Goal: Task Accomplishment & Management: Manage account settings

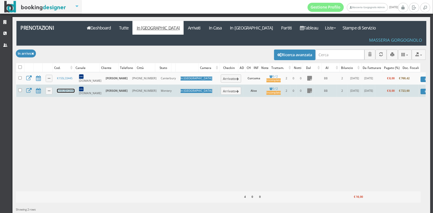
click at [62, 89] on link "KH8UBH3445" at bounding box center [66, 91] width 18 height 4
click at [221, 87] on button "Arrivato" at bounding box center [231, 91] width 20 height 8
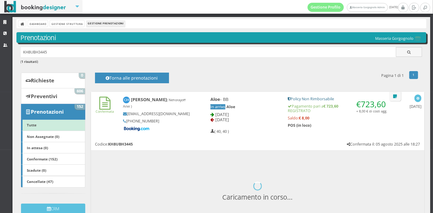
click at [197, 117] on div "Callie Hernandez ( Nehorayoff Ariel ) cherna.723596@guest.booking.com +1 512 66…" at bounding box center [160, 114] width 83 height 40
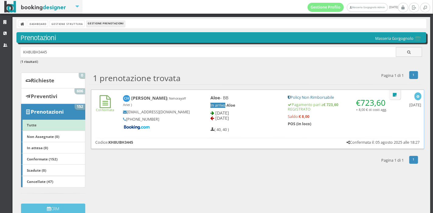
scroll to position [9, 0]
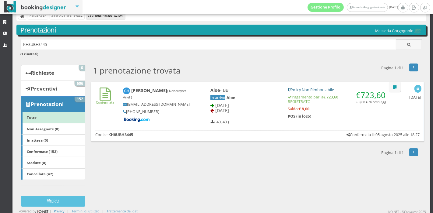
click at [197, 117] on div "Callie Hernandez ( Nehorayoff Ariel ) cherna.723596@guest.booking.com +1 512 66…" at bounding box center [160, 105] width 83 height 40
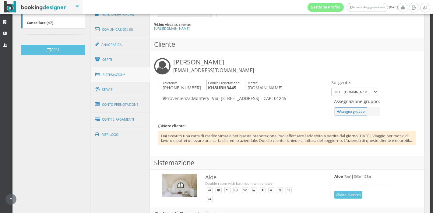
scroll to position [176, 0]
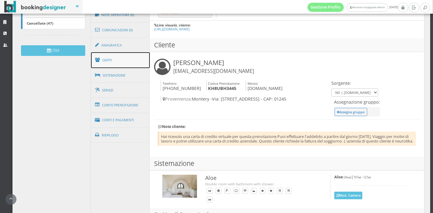
click at [123, 60] on link "Ospiti" at bounding box center [120, 60] width 59 height 16
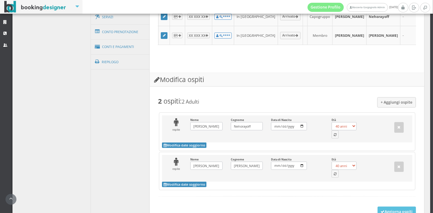
scroll to position [261, 0]
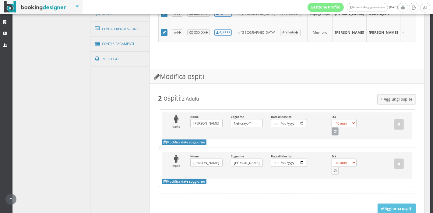
click at [333, 134] on icon "button" at bounding box center [334, 132] width 3 height 3
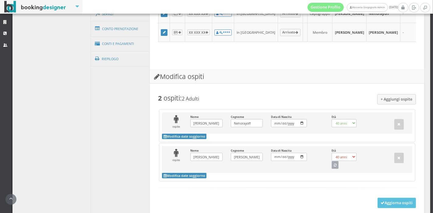
select select "33"
click at [332, 169] on button "button" at bounding box center [334, 165] width 7 height 8
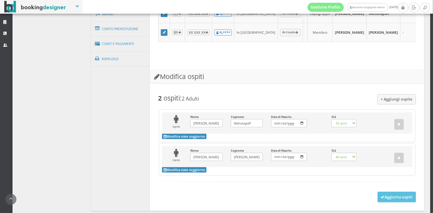
select select "37"
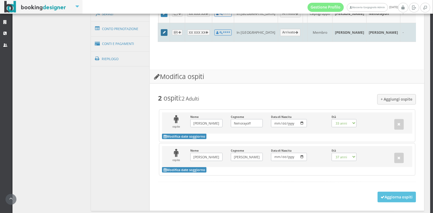
click at [163, 34] on icon at bounding box center [164, 32] width 3 height 3
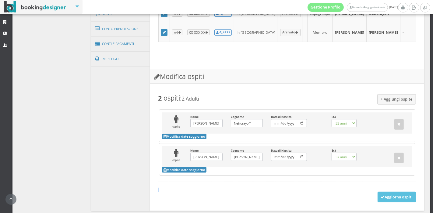
drag, startPoint x: 385, startPoint y: 198, endPoint x: 384, endPoint y: 195, distance: 3.1
click at [384, 192] on form "+ Aggiungi ospite 2 ospiti : 2 Adulti ospite Nome Ariel Inserisci il Nome Cogno…" at bounding box center [287, 143] width 258 height 98
click at [385, 200] on button "Aggiorna ospiti" at bounding box center [396, 197] width 39 height 10
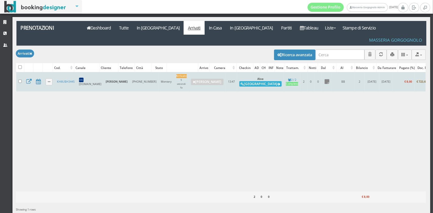
click at [239, 81] on button "Alloggia" at bounding box center [260, 83] width 42 height 5
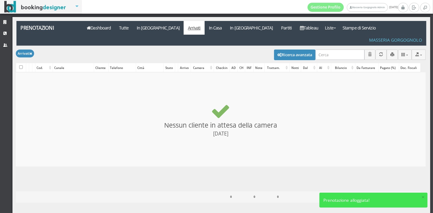
checkbox input "false"
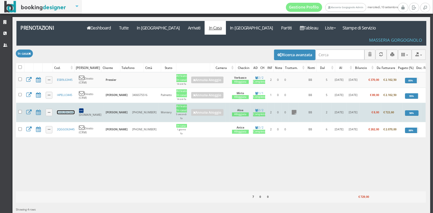
click at [68, 110] on link "KH8UBH3445" at bounding box center [66, 112] width 18 height 4
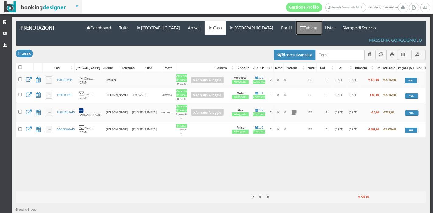
click at [296, 29] on link "Tableau" at bounding box center [309, 28] width 26 height 14
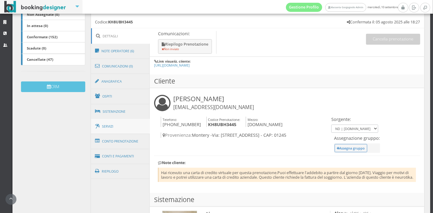
scroll to position [138, 0]
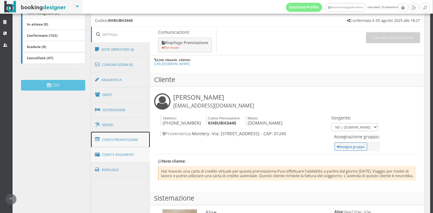
click at [122, 148] on link "Conto Prenotazione" at bounding box center [120, 140] width 59 height 16
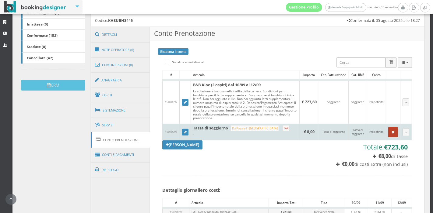
click at [388, 138] on button "button" at bounding box center [393, 132] width 10 height 10
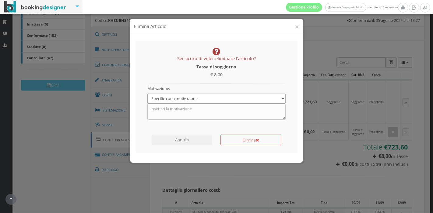
click at [210, 99] on select "Specifica una motivazione Errore di inserimento Ricalcolo del conto Il cliente …" at bounding box center [216, 99] width 138 height 10
select select "2"
click at [147, 94] on select "Specifica una motivazione Errore di inserimento Ricalcolo del conto Il cliente …" at bounding box center [216, 99] width 138 height 10
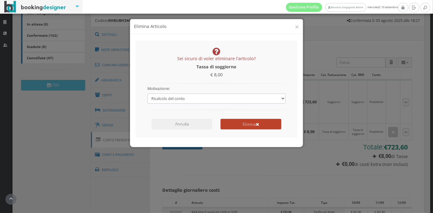
click at [243, 127] on button "Elimina" at bounding box center [250, 124] width 61 height 11
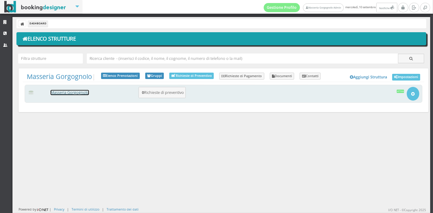
click at [87, 91] on link "Masseria Gorgognolo" at bounding box center [70, 92] width 38 height 5
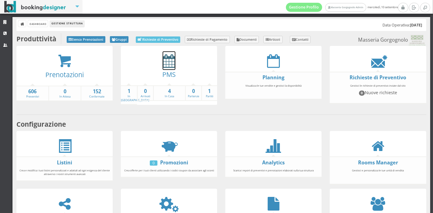
click at [165, 66] on icon at bounding box center [168, 61] width 13 height 14
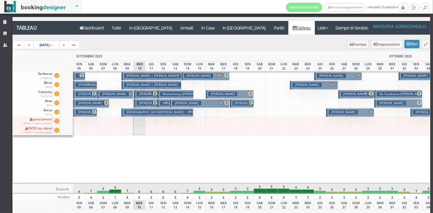
click at [162, 106] on p "€ 314.00 1 notti" at bounding box center [163, 115] width 7 height 19
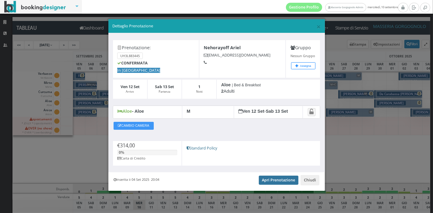
click at [273, 178] on link "Apri Prenotazione" at bounding box center [279, 180] width 40 height 9
click at [317, 25] on span "×" at bounding box center [318, 26] width 4 height 10
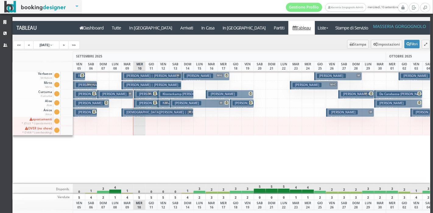
click at [144, 103] on h3 "Nehorayoff Ariel | Hernandez Callie" at bounding box center [165, 103] width 57 height 5
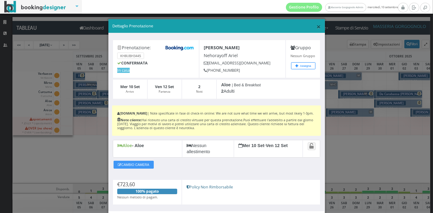
click at [316, 26] on span "×" at bounding box center [318, 26] width 4 height 10
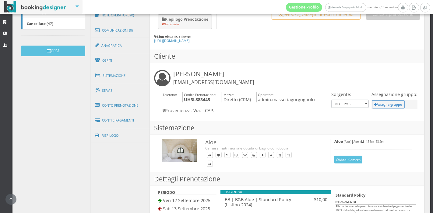
scroll to position [177, 0]
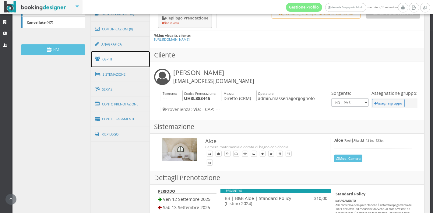
click at [120, 63] on link "Ospiti" at bounding box center [120, 59] width 59 height 16
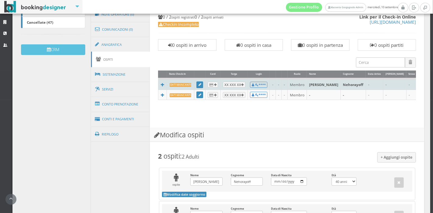
scroll to position [0, 20]
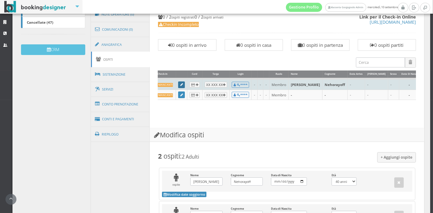
click at [180, 83] on icon at bounding box center [181, 84] width 3 height 3
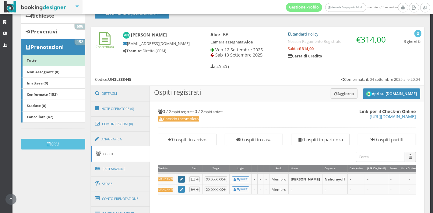
scroll to position [71, 0]
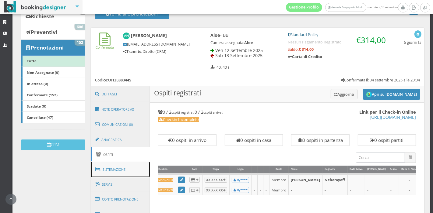
click at [114, 167] on link "Sistemazione" at bounding box center [120, 170] width 59 height 16
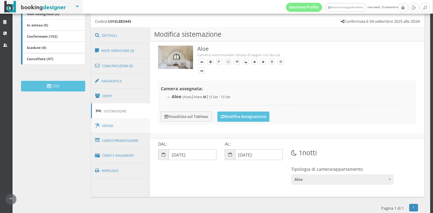
scroll to position [142, 0]
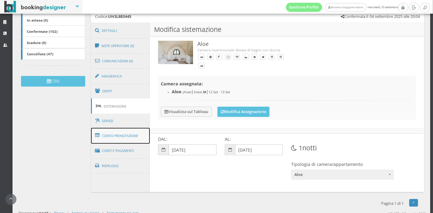
click at [116, 135] on link "Conto Prenotazione" at bounding box center [120, 136] width 59 height 16
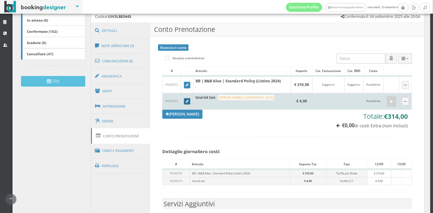
click at [186, 102] on icon at bounding box center [187, 101] width 3 height 3
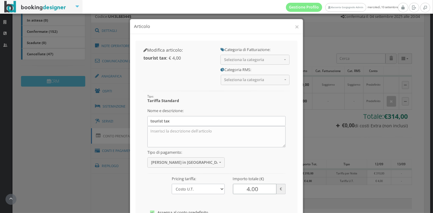
drag, startPoint x: 246, startPoint y: 189, endPoint x: 227, endPoint y: 189, distance: 19.2
click at [228, 189] on div "Importo totale (€) 4.00 €" at bounding box center [258, 184] width 61 height 20
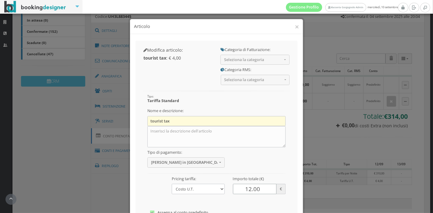
type input "12.00"
click at [151, 120] on input "tourist tax" at bounding box center [216, 121] width 138 height 10
click at [175, 124] on input "Tourist tax" at bounding box center [216, 121] width 138 height 10
click at [176, 124] on input "Tourist tax" at bounding box center [216, 121] width 138 height 10
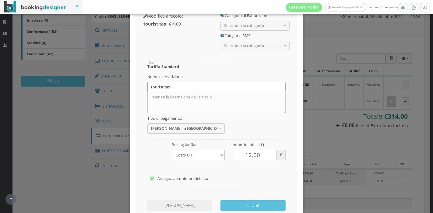
scroll to position [43, 0]
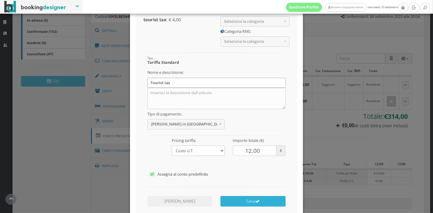
type input "Tourist tax"
click at [249, 203] on button "Salva" at bounding box center [252, 201] width 65 height 11
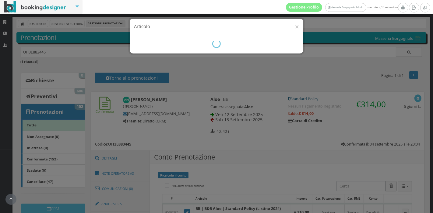
scroll to position [167, 0]
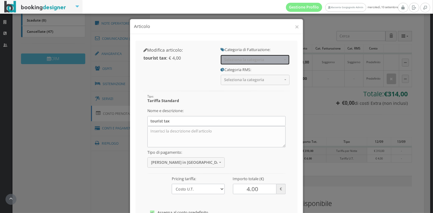
click at [238, 56] on button "Seleziona la categoria" at bounding box center [254, 60] width 69 height 10
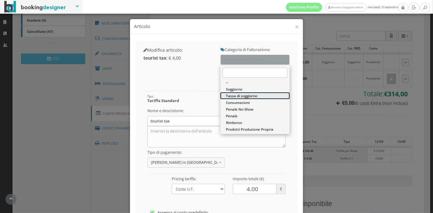
click at [236, 97] on span "Tassa di soggiorno" at bounding box center [241, 95] width 31 height 5
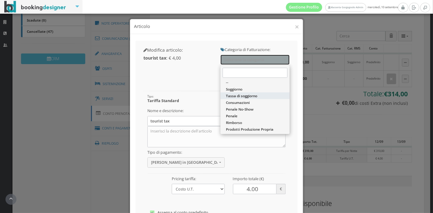
select select "13"
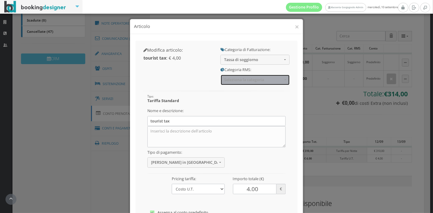
click at [245, 82] on span "Seleziona la categoria" at bounding box center [253, 80] width 58 height 5
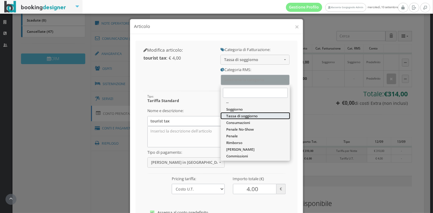
click at [238, 114] on span "Tassa di soggiorno" at bounding box center [241, 115] width 31 height 5
select select "13"
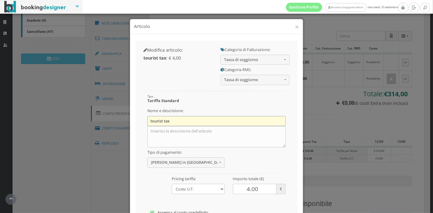
click at [151, 121] on input "tourist tax" at bounding box center [216, 121] width 138 height 10
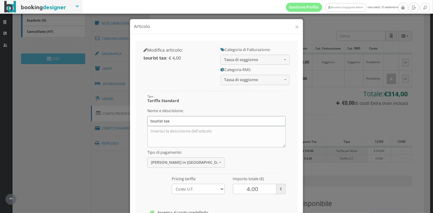
type input "Tourist tax"
click at [246, 192] on input "4.00" at bounding box center [255, 189] width 44 height 10
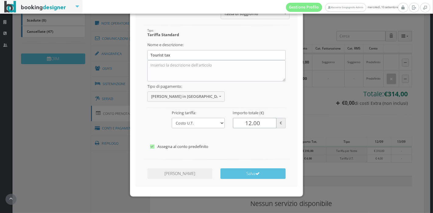
scroll to position [74, 0]
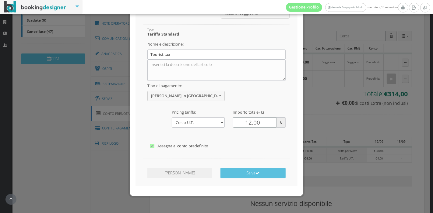
type input "12.00"
click at [247, 172] on button "Salva" at bounding box center [252, 173] width 65 height 11
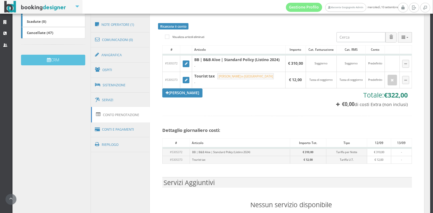
scroll to position [169, 0]
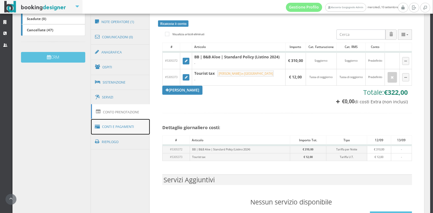
click at [123, 125] on link "Conti e Pagamenti" at bounding box center [120, 127] width 59 height 16
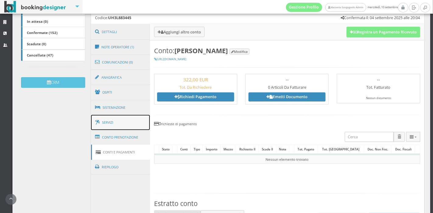
click at [123, 125] on link "Servizi" at bounding box center [120, 123] width 59 height 16
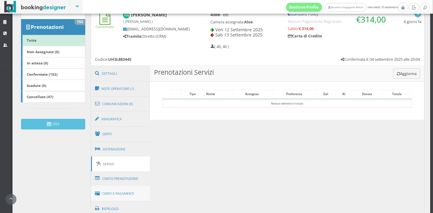
scroll to position [94, 0]
click at [124, 177] on link "Conto Prenotazione" at bounding box center [120, 179] width 59 height 16
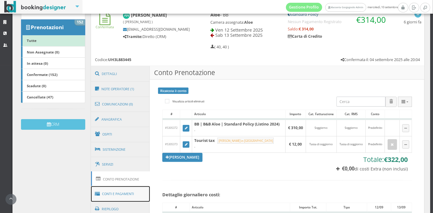
click at [119, 194] on link "Conti e Pagamenti" at bounding box center [120, 194] width 59 height 16
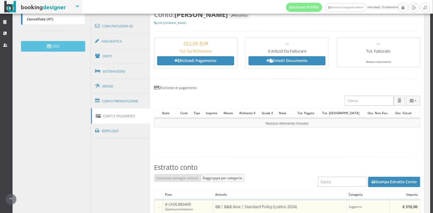
scroll to position [176, 0]
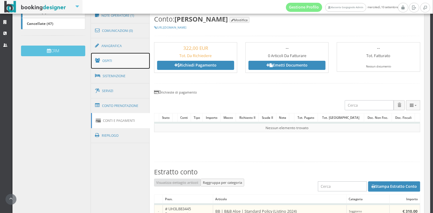
click at [131, 66] on link "Ospiti" at bounding box center [120, 61] width 59 height 16
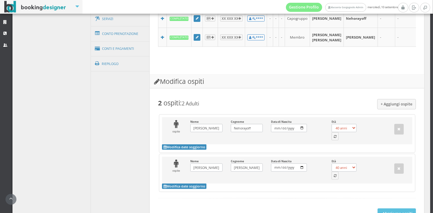
scroll to position [262, 0]
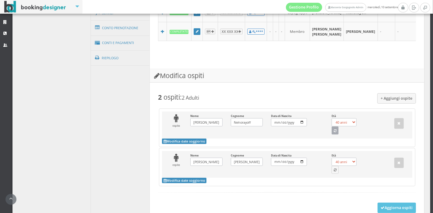
click at [333, 133] on icon "button" at bounding box center [334, 131] width 3 height 3
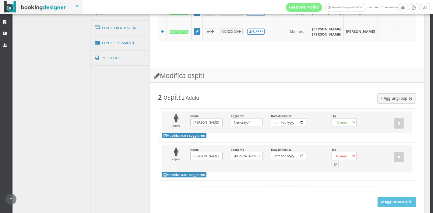
select select "33"
click at [333, 166] on icon "button" at bounding box center [334, 164] width 3 height 3
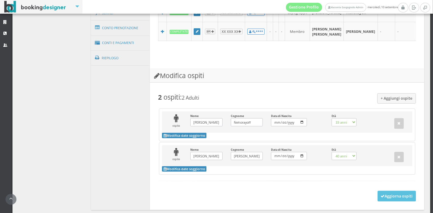
select select "37"
click at [380, 200] on button "Aggiorna ospiti" at bounding box center [396, 196] width 39 height 10
